Goal: Task Accomplishment & Management: Manage account settings

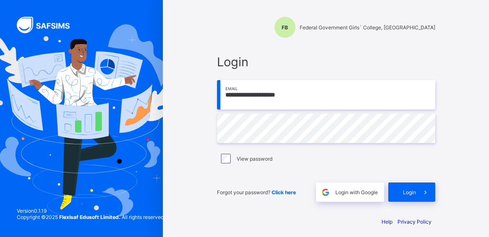
click at [411, 192] on span "Login" at bounding box center [409, 192] width 13 height 6
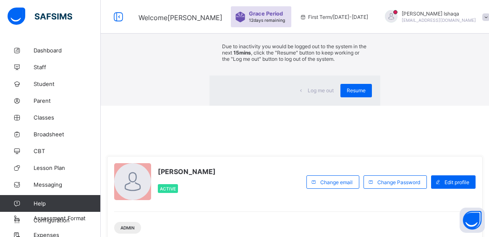
click at [364, 23] on div "×" at bounding box center [368, 15] width 8 height 14
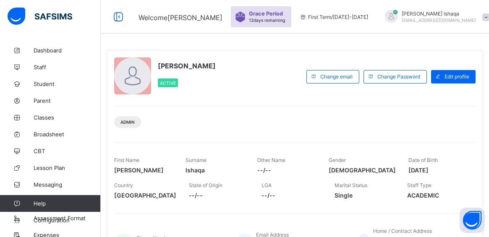
click at [482, 18] on span at bounding box center [486, 17] width 8 height 8
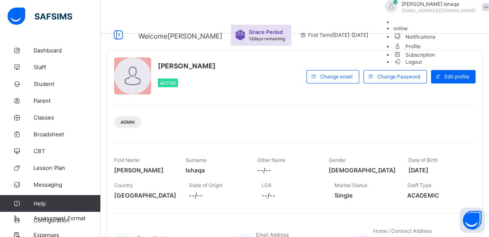
click at [422, 66] on span "Logout" at bounding box center [407, 61] width 29 height 9
